Goal: Task Accomplishment & Management: Manage account settings

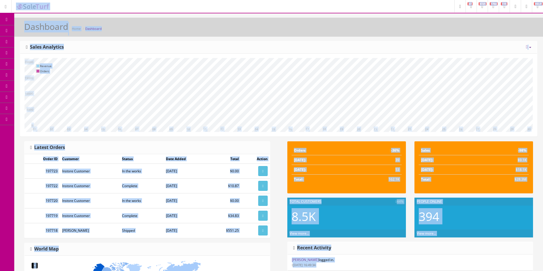
click at [304, 57] on div "10 11 12 13 14 15 16 17 18 19 20 21 22 23 24 25 26 27 28 29 30 01 02 03 04 05 0…" at bounding box center [278, 95] width 516 height 83
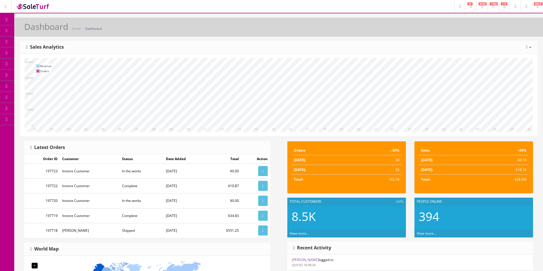
click at [33, 31] on icon at bounding box center [30, 30] width 6 height 5
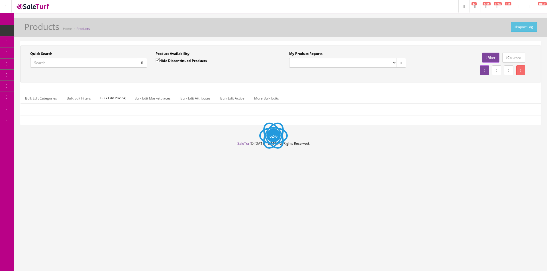
click at [86, 62] on input "Quick Search" at bounding box center [83, 63] width 107 height 10
paste input "052523 900006"
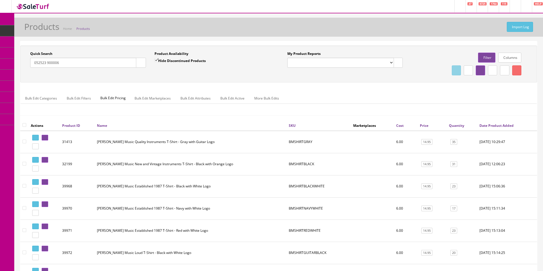
drag, startPoint x: 48, startPoint y: 62, endPoint x: 49, endPoint y: 64, distance: 3.1
click at [48, 62] on input "052523 900006" at bounding box center [83, 63] width 106 height 10
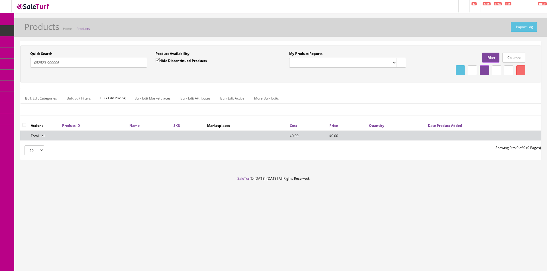
type input "052523-900006"
click at [158, 60] on input "Hide Discontinued Products" at bounding box center [158, 60] width 4 height 4
checkbox input "false"
click at [165, 70] on div "Product Availability Hide Discontinued Products Date To" at bounding box center [213, 61] width 125 height 21
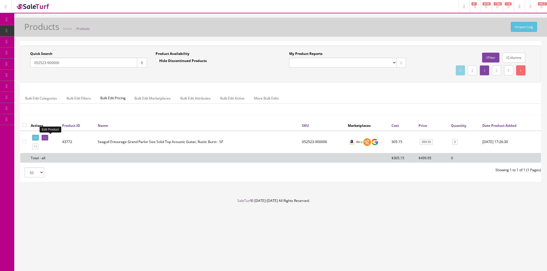
click at [46, 138] on icon at bounding box center [45, 137] width 1 height 3
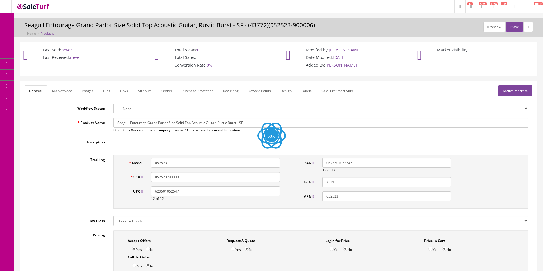
click at [90, 89] on link "Images" at bounding box center [87, 90] width 21 height 11
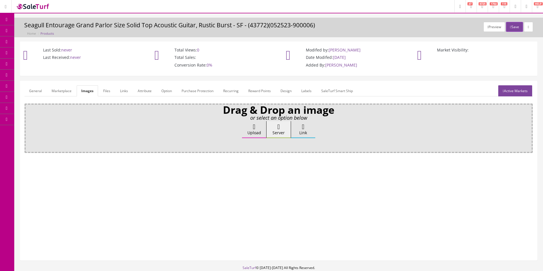
click at [246, 130] on label "Upload" at bounding box center [254, 129] width 24 height 17
click at [28, 127] on input "Upload" at bounding box center [28, 124] width 0 height 6
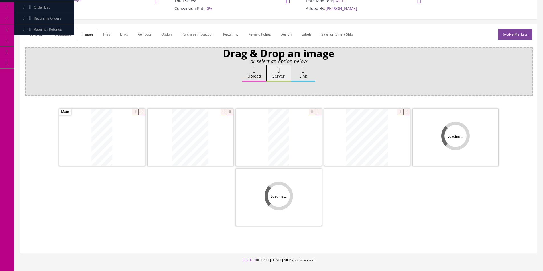
scroll to position [57, 0]
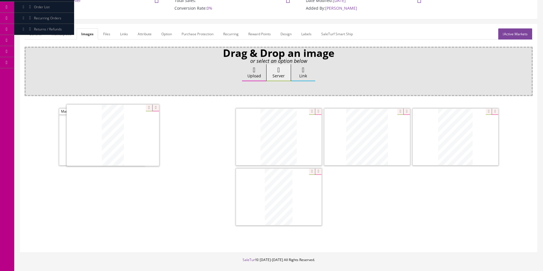
drag, startPoint x: 266, startPoint y: 146, endPoint x: 82, endPoint y: 145, distance: 183.7
drag, startPoint x: 193, startPoint y: 140, endPoint x: 153, endPoint y: 139, distance: 40.2
drag, startPoint x: 449, startPoint y: 138, endPoint x: 229, endPoint y: 140, distance: 220.8
drag, startPoint x: 352, startPoint y: 141, endPoint x: 163, endPoint y: 131, distance: 189.4
drag, startPoint x: 256, startPoint y: 150, endPoint x: 252, endPoint y: 141, distance: 9.7
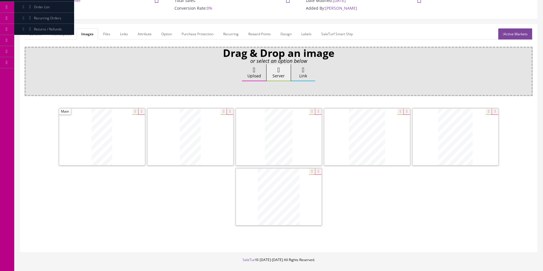
click at [256, 76] on label "Upload" at bounding box center [254, 72] width 24 height 17
click at [28, 70] on input "Upload" at bounding box center [28, 67] width 0 height 6
drag, startPoint x: 245, startPoint y: 199, endPoint x: 340, endPoint y: 198, distance: 95.7
click at [508, 34] on link "Active Markets" at bounding box center [515, 33] width 34 height 11
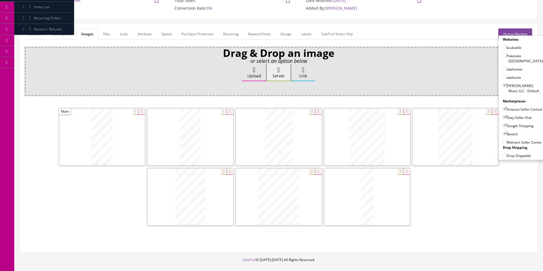
click at [40, 40] on form "General Marketplace Images Files Links Attribute Option Purchase Protection Rec…" at bounding box center [278, 138] width 508 height 220
click at [41, 36] on link "General" at bounding box center [35, 33] width 22 height 11
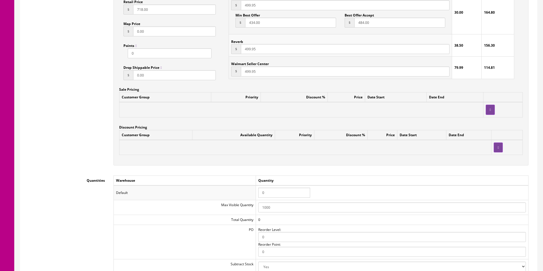
click at [276, 189] on input "0" at bounding box center [284, 193] width 52 height 10
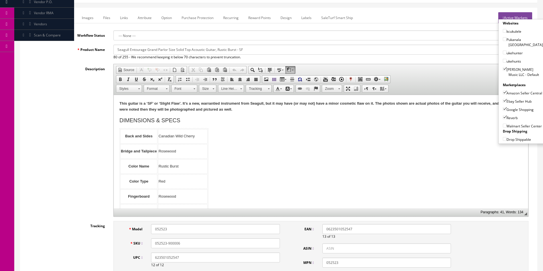
scroll to position [0, 0]
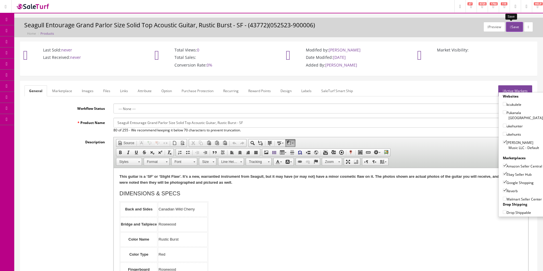
type input "1"
click at [506, 26] on button "Save" at bounding box center [514, 27] width 17 height 10
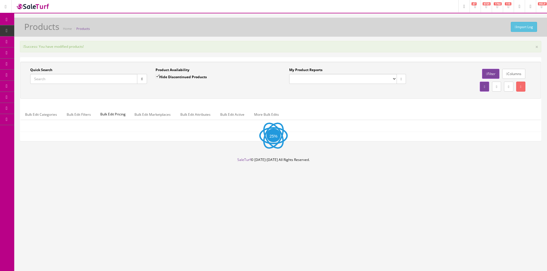
drag, startPoint x: 95, startPoint y: 84, endPoint x: 95, endPoint y: 80, distance: 3.7
click at [95, 84] on div at bounding box center [88, 79] width 117 height 10
click at [96, 79] on input "Quick Search" at bounding box center [83, 79] width 107 height 10
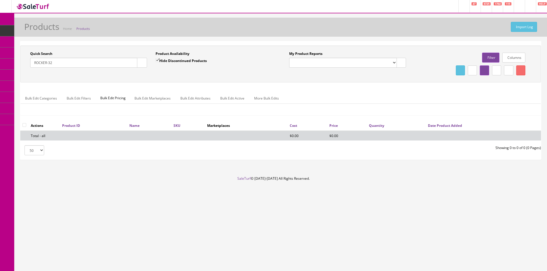
type input "ROCKER-32"
click at [167, 59] on label "Hide Discontinued Products" at bounding box center [181, 61] width 51 height 6
click at [159, 59] on input "Hide Discontinued Products" at bounding box center [158, 60] width 4 height 4
checkbox input "false"
click at [174, 70] on div "Product Availability Hide Discontinued Products Date To" at bounding box center [213, 61] width 125 height 21
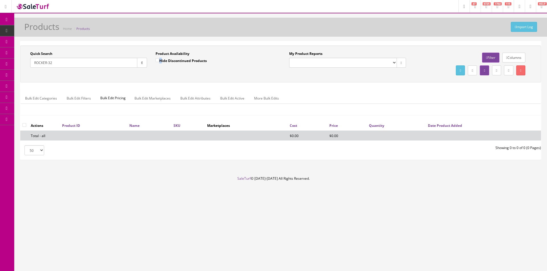
click at [174, 70] on div "Product Availability Hide Discontinued Products Date To" at bounding box center [213, 61] width 125 height 21
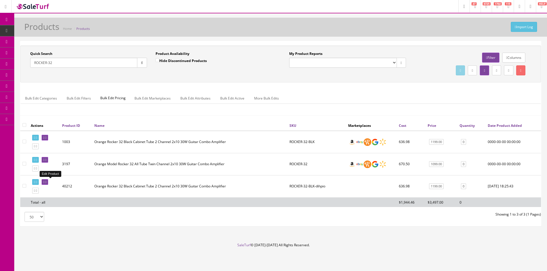
click at [48, 184] on link at bounding box center [45, 182] width 7 height 6
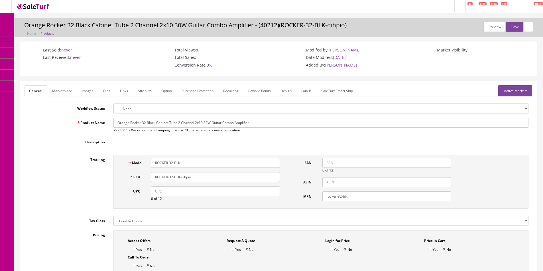
click at [92, 93] on link "Images" at bounding box center [87, 90] width 21 height 11
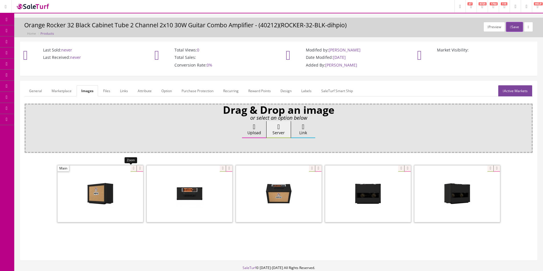
click at [138, 168] on icon at bounding box center [139, 169] width 6 height 6
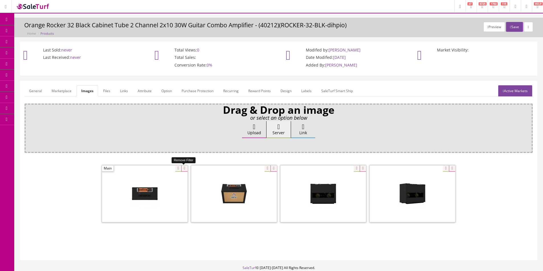
click at [187, 169] on icon at bounding box center [184, 169] width 6 height 6
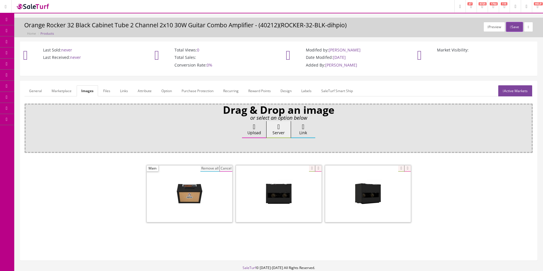
click at [207, 168] on button "Remove all" at bounding box center [209, 169] width 19 height 6
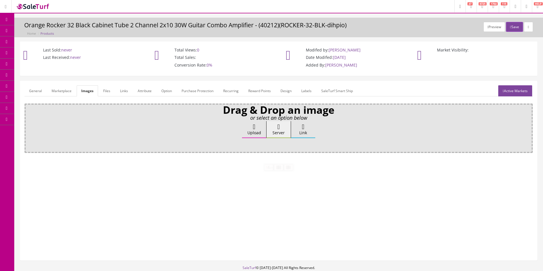
click at [254, 132] on label "Upload" at bounding box center [254, 129] width 24 height 17
click at [28, 127] on input "Upload" at bounding box center [28, 124] width 0 height 6
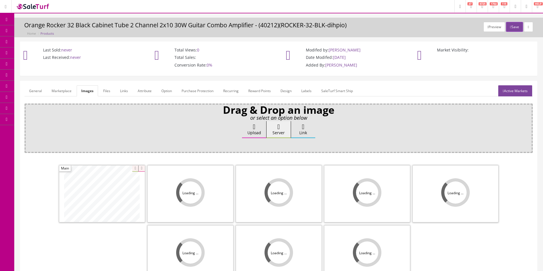
scroll to position [57, 0]
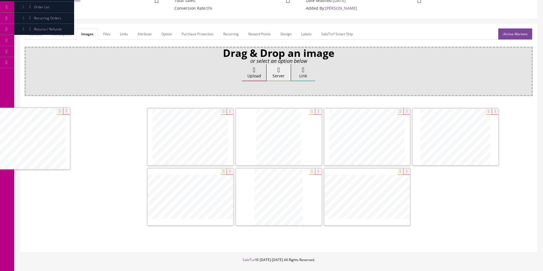
drag, startPoint x: 137, startPoint y: 141, endPoint x: 66, endPoint y: 138, distance: 70.7
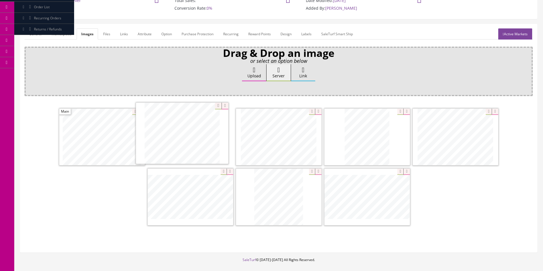
drag, startPoint x: 382, startPoint y: 138, endPoint x: 156, endPoint y: 135, distance: 225.6
click at [486, 205] on div at bounding box center [278, 168] width 508 height 120
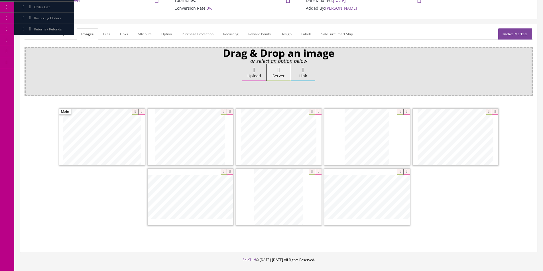
click at [486, 205] on div at bounding box center [278, 168] width 508 height 120
drag, startPoint x: 486, startPoint y: 205, endPoint x: 541, endPoint y: 205, distance: 55.0
click at [489, 205] on div at bounding box center [278, 168] width 508 height 120
click at [252, 65] on label "Upload" at bounding box center [254, 72] width 24 height 17
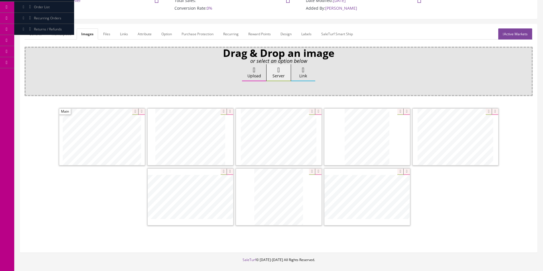
click at [28, 65] on input "Upload" at bounding box center [28, 67] width 0 height 6
click at [32, 33] on link "General" at bounding box center [35, 33] width 22 height 11
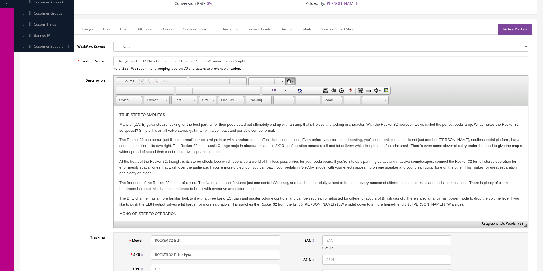
scroll to position [142, 0]
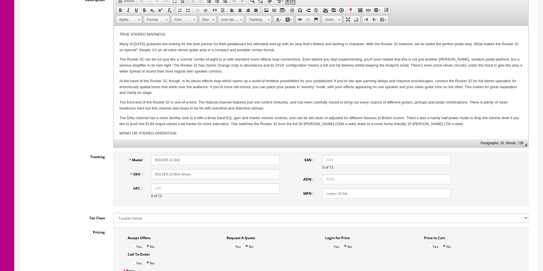
click at [202, 174] on input "ROCKER-32-BLK-dihpio" at bounding box center [215, 174] width 128 height 10
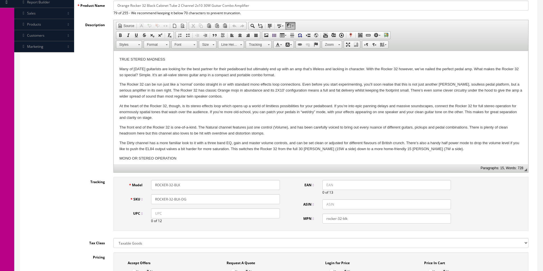
scroll to position [85, 0]
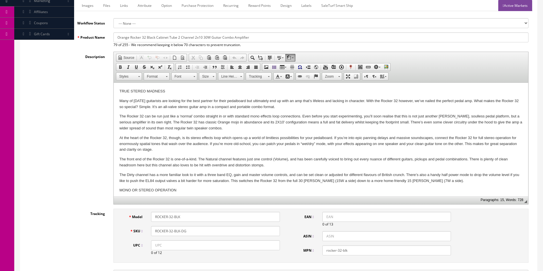
type input "ROCKER-32-BLK-DG"
click at [117, 91] on html "TRUE STEREO MADNESS Many of today’s guitarists are looking for the best partner…" at bounding box center [321, 197] width 414 height 229
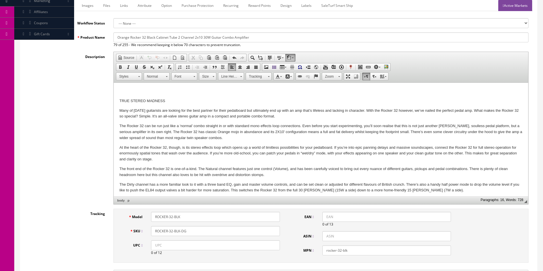
click at [124, 88] on html "TRUE STEREO MADNESS Many of today’s guitarists are looking for the best partner…" at bounding box center [321, 202] width 414 height 239
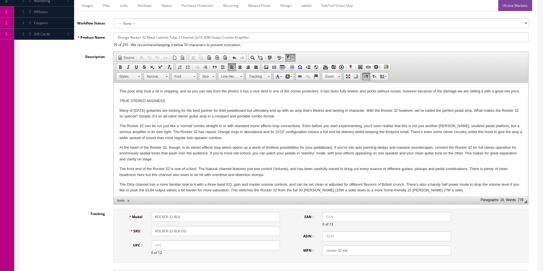
click at [123, 88] on html "This poor amp took a hit in shipping, and as you can see from the photos it has…" at bounding box center [321, 202] width 414 height 239
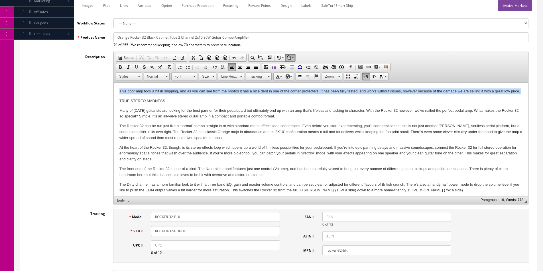
click at [123, 88] on html "This poor amp took a hit in shipping, and as you can see from the photos it has…" at bounding box center [321, 202] width 414 height 239
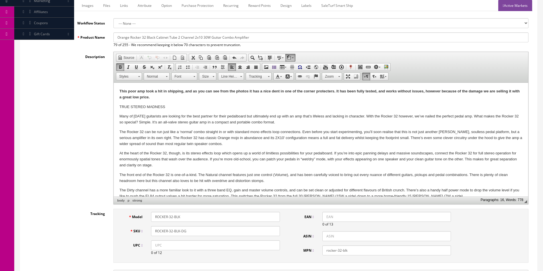
click at [203, 75] on span "Size" at bounding box center [204, 76] width 11 height 7
click at [212, 104] on link "16" at bounding box center [216, 102] width 32 height 7
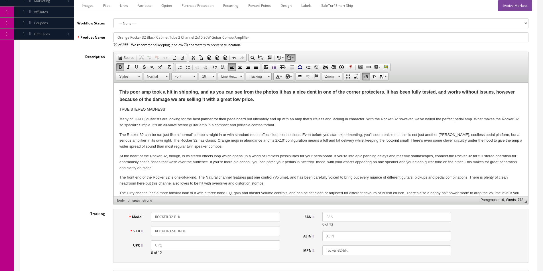
scroll to position [199, 0]
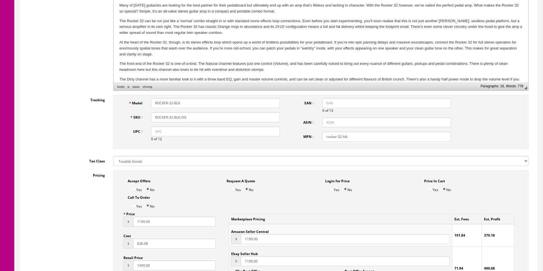
click at [195, 119] on input "ROCKER-32-BLK-DG" at bounding box center [215, 118] width 128 height 10
click at [127, 127] on label "UPC" at bounding box center [132, 131] width 27 height 8
click at [151, 127] on input "UPC" at bounding box center [215, 132] width 128 height 10
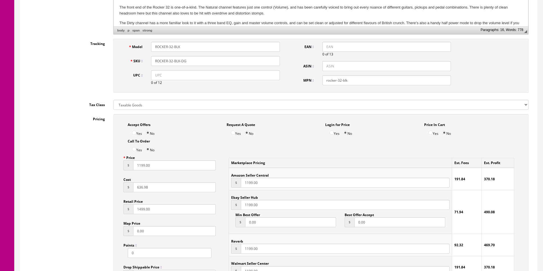
scroll to position [313, 0]
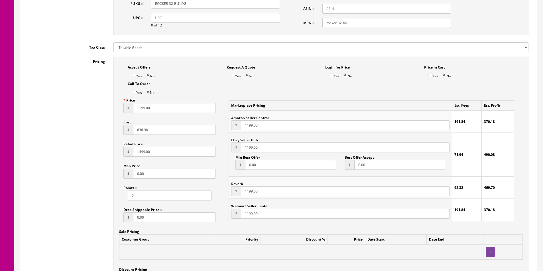
click at [147, 130] on input "636.98" at bounding box center [174, 130] width 83 height 10
type input "300"
click at [146, 110] on input "1199.00" at bounding box center [174, 108] width 83 height 10
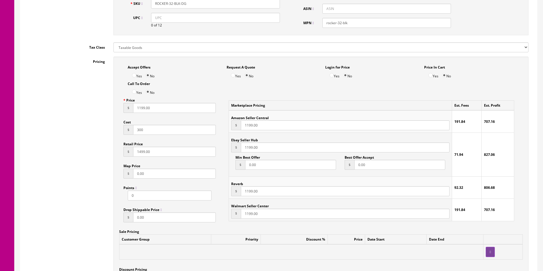
click at [146, 110] on input "1199.00" at bounding box center [174, 108] width 83 height 10
type input "795"
click at [252, 126] on input "1199.00" at bounding box center [345, 125] width 209 height 10
click at [252, 125] on input "1199.00" at bounding box center [345, 125] width 209 height 10
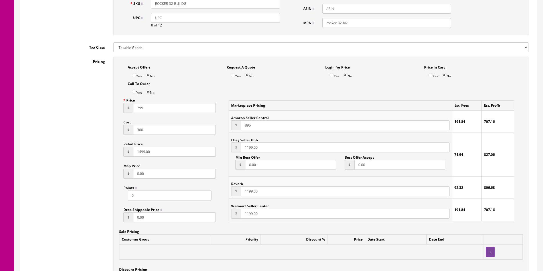
type input "895"
type input "795"
click at [250, 192] on input "1199.00" at bounding box center [345, 192] width 209 height 10
type input "795"
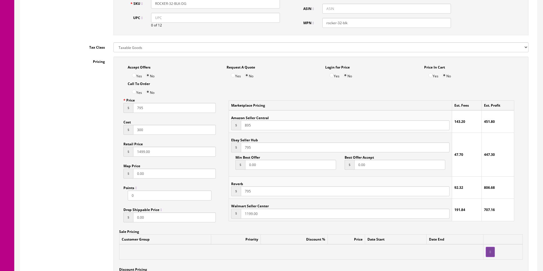
click at [366, 163] on input "0.00" at bounding box center [399, 165] width 91 height 10
type input "777"
click at [282, 163] on input "0.00" at bounding box center [290, 165] width 91 height 10
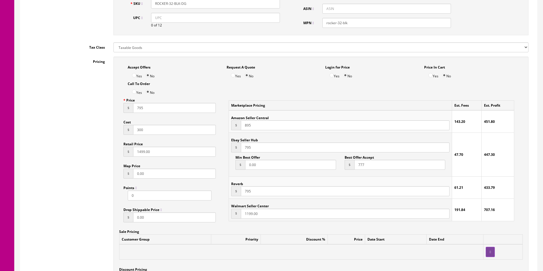
click at [282, 163] on input "0.00" at bounding box center [290, 165] width 91 height 10
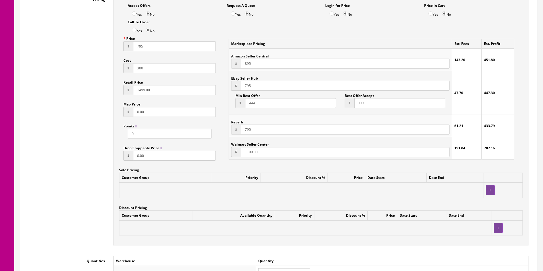
scroll to position [456, 0]
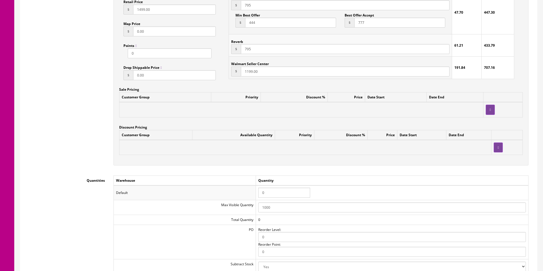
type input "444"
click at [265, 195] on input "0" at bounding box center [284, 193] width 52 height 10
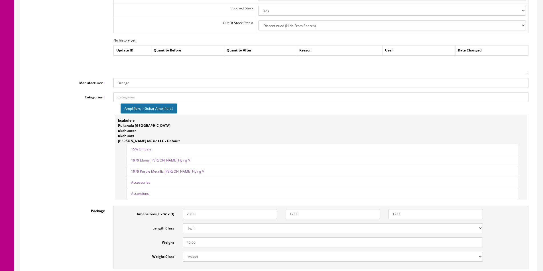
type input "1"
click at [56, 163] on div "Categories Amplifiers > Guitar Amplifiers kcukulele Pukanala USA ukehunter ukeh…" at bounding box center [278, 147] width 508 height 110
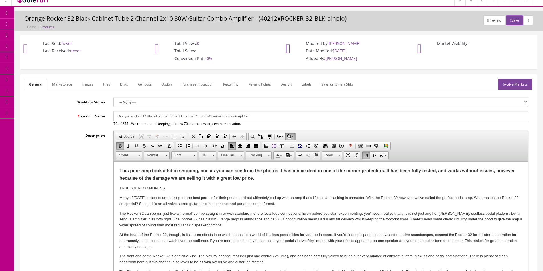
scroll to position [0, 0]
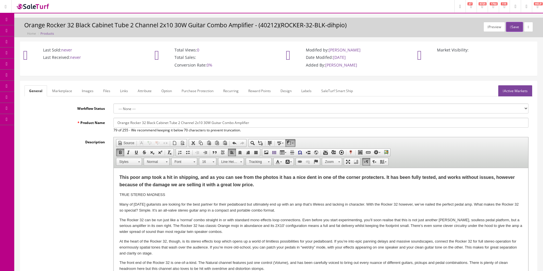
click at [65, 90] on link "Marketplace" at bounding box center [62, 90] width 29 height 11
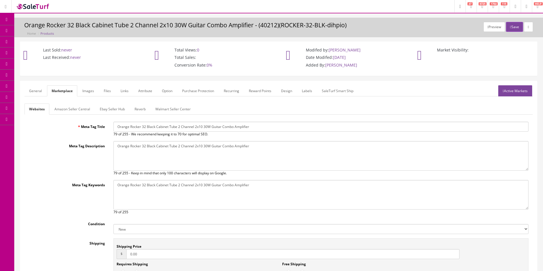
click at [127, 223] on div "Condition New Used B Stock Open Box Re-Packed" at bounding box center [278, 226] width 508 height 15
click at [128, 226] on select "New Used B Stock Open Box Re-Packed" at bounding box center [320, 229] width 415 height 10
select select "Used"
click at [113, 224] on select "New Used B Stock Open Box Re-Packed" at bounding box center [320, 229] width 415 height 10
click at [133, 250] on input "0.00" at bounding box center [292, 255] width 333 height 10
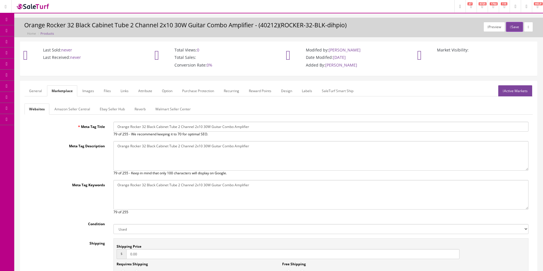
click at [133, 254] on input "0.00" at bounding box center [292, 255] width 333 height 10
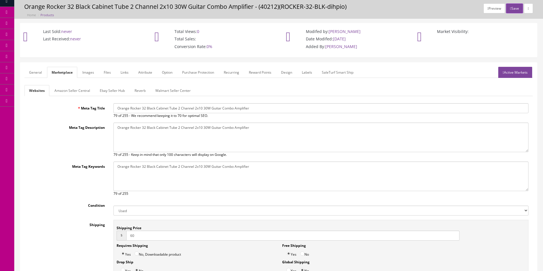
scroll to position [28, 0]
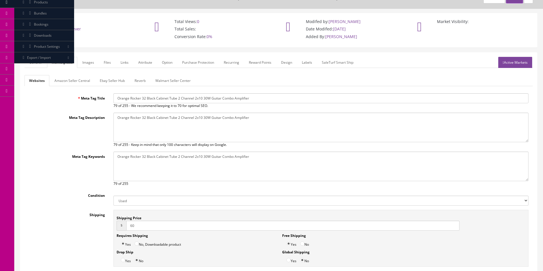
type input "60"
click at [305, 246] on label "No" at bounding box center [304, 243] width 9 height 9
click at [304, 246] on input "No" at bounding box center [302, 244] width 4 height 4
radio input "true"
click at [70, 82] on link "Amazon Seller Central" at bounding box center [72, 80] width 45 height 11
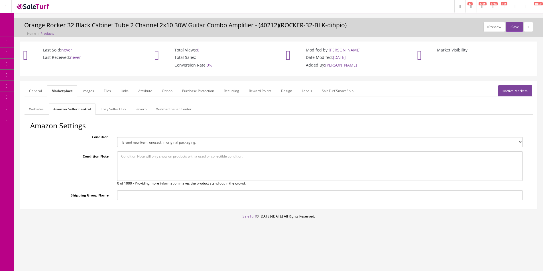
scroll to position [0, 0]
click at [144, 169] on textarea at bounding box center [322, 167] width 409 height 30
paste textarea "This poor amp took a hit in shipping, and as you can see from the photos it has…"
type textarea "This poor amp took a hit in shipping, and as you can see from the photos it has…"
click at [150, 143] on select "Brand new item, unused, in original packaging. New item, but packaging has been…" at bounding box center [322, 142] width 409 height 10
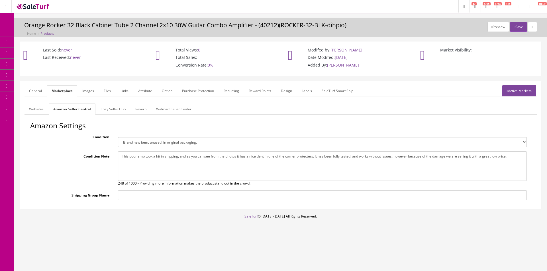
select select "used_good"
click at [118, 137] on select "Brand new item, unused, in original packaging. New item, but packaging has been…" at bounding box center [322, 142] width 409 height 10
click at [120, 112] on link "Ebay Seller Hub" at bounding box center [113, 109] width 34 height 11
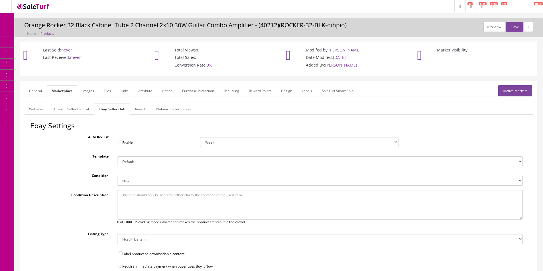
drag, startPoint x: 158, startPoint y: 195, endPoint x: 156, endPoint y: 186, distance: 8.4
click at [158, 195] on textarea at bounding box center [319, 205] width 405 height 30
paste textarea "This poor amp took a hit in shipping, and as you can see from the photos it has…"
type textarea "This poor amp took a hit in shipping, and as you can see from the photos it has…"
click at [156, 184] on select "New New other New with defects Manufacturer refurbished Seller refurbished Used…" at bounding box center [319, 181] width 405 height 10
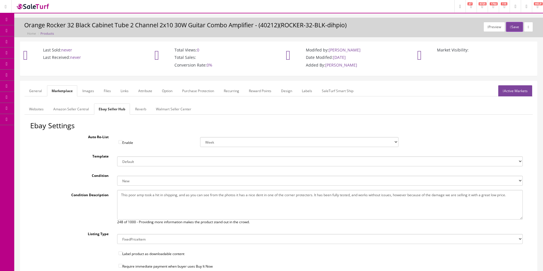
select select "3000"
click at [117, 176] on select "New New other New with defects Manufacturer refurbished Seller refurbished Used…" at bounding box center [319, 181] width 405 height 10
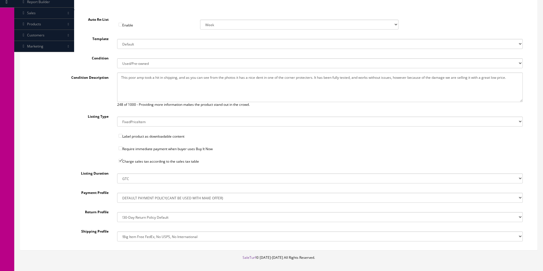
scroll to position [142, 0]
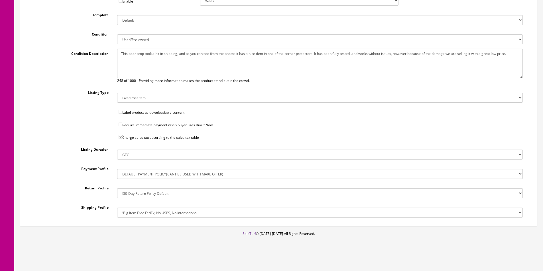
click at [150, 213] on select "!$28.50 FedEx, Priority $65.00 No International !$28.50 FedEx, Priority $65.00 …" at bounding box center [319, 213] width 405 height 10
select select "205299811017"
click at [117, 208] on select "!$28.50 FedEx, Priority $65.00 No International !$28.50 FedEx, Priority $65.00 …" at bounding box center [319, 213] width 405 height 10
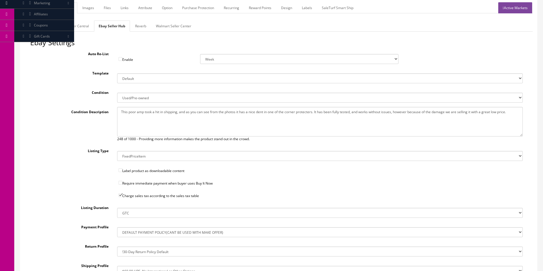
scroll to position [28, 0]
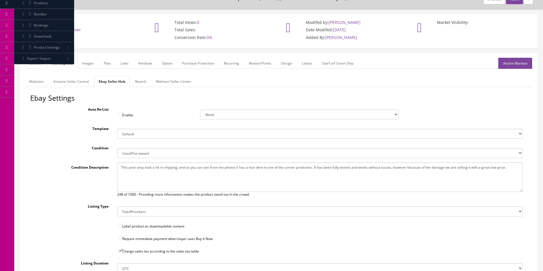
click at [143, 85] on link "Reverb" at bounding box center [140, 81] width 20 height 11
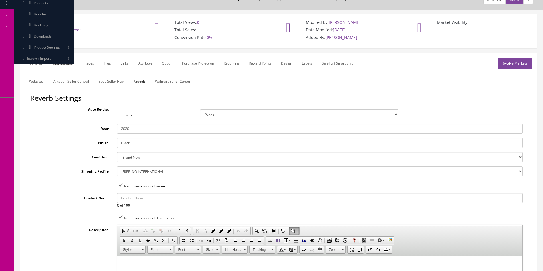
click at [131, 131] on input "2020" at bounding box center [319, 129] width 405 height 10
click at [131, 156] on select "Brand New Mint Excellent Very Good Good Fair Poor B-Stock Non Functioning" at bounding box center [319, 157] width 405 height 10
select select "ae4d9114-1bd7-4ec5-a4ba-6653af5ac84d"
click at [117, 152] on select "Brand New Mint Excellent Very Good Good Fair Poor B-Stock Non Functioning" at bounding box center [319, 157] width 405 height 10
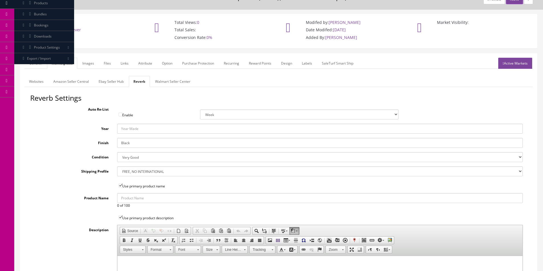
click at [100, 167] on label "Shipping Profile" at bounding box center [71, 171] width 83 height 8
click at [117, 167] on select "--- None --- $3.49 USPS Shipping MH INSURED $20000 GUITAR MH INSURED $11000 GUI…" at bounding box center [319, 172] width 405 height 10
click at [128, 169] on select "--- None --- $3.49 USPS Shipping MH INSURED $20000 GUITAR MH INSURED $11000 GUI…" at bounding box center [319, 172] width 405 height 10
select select "76375"
click at [117, 167] on select "--- None --- $3.49 USPS Shipping MH INSURED $20000 GUITAR MH INSURED $11000 GUI…" at bounding box center [319, 172] width 405 height 10
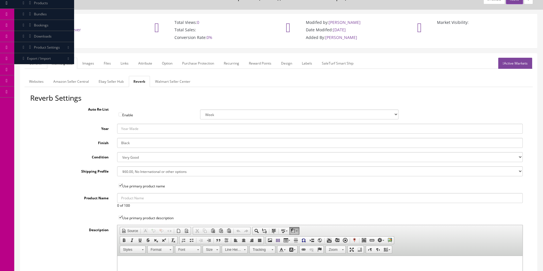
click at [93, 161] on div "Condition Brand New Mint Excellent Very Good Good Fair Poor B-Stock Non Functio…" at bounding box center [278, 157] width 496 height 10
click at [32, 59] on link "General" at bounding box center [35, 63] width 22 height 11
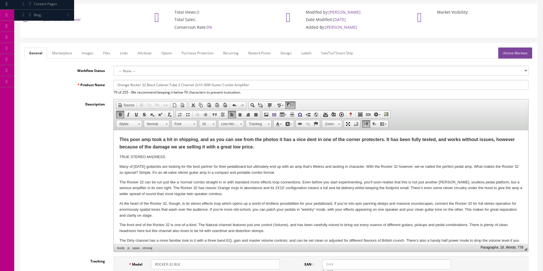
scroll to position [0, 0]
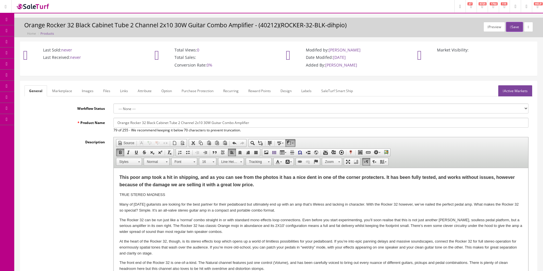
click at [503, 85] on link "Active Markets" at bounding box center [515, 90] width 34 height 11
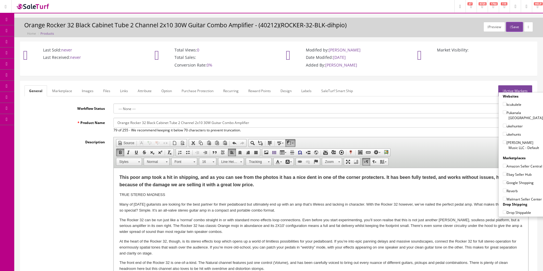
click at [503, 86] on link "Active Markets" at bounding box center [515, 90] width 34 height 11
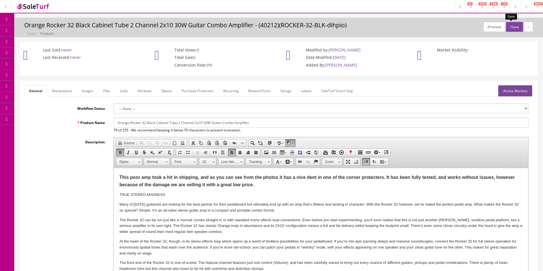
click at [513, 25] on button "Save" at bounding box center [514, 27] width 17 height 10
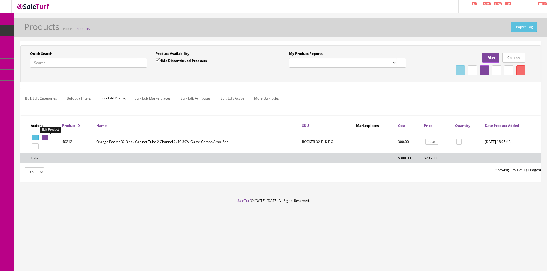
click at [46, 137] on icon at bounding box center [45, 137] width 1 height 3
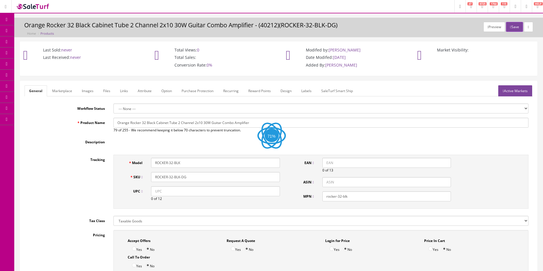
click at [308, 91] on link "Labels" at bounding box center [306, 90] width 19 height 11
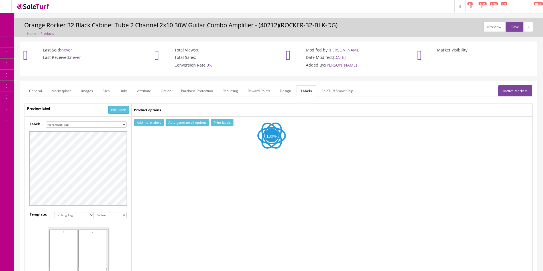
click at [95, 125] on select "Small Label 2 x 1 Label Shoe label 100 barcodes Dymo Label 2 X 1 Sticker Labels…" at bounding box center [86, 125] width 81 height 6
select select "16"
click at [46, 122] on select "Small Label 2 x 1 Label Shoe label 100 barcodes Dymo Label 2 X 1 Sticker Labels…" at bounding box center [86, 125] width 81 height 6
click at [144, 124] on button "Add more labels" at bounding box center [149, 123] width 30 height 8
click at [143, 139] on input "number" at bounding box center [148, 140] width 29 height 6
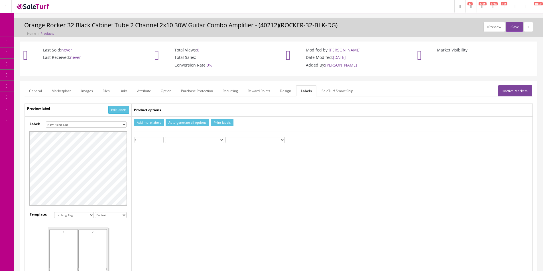
type input "1"
click at [211, 120] on button "Print labels" at bounding box center [222, 123] width 23 height 8
